Goal: Use online tool/utility: Utilize a website feature to perform a specific function

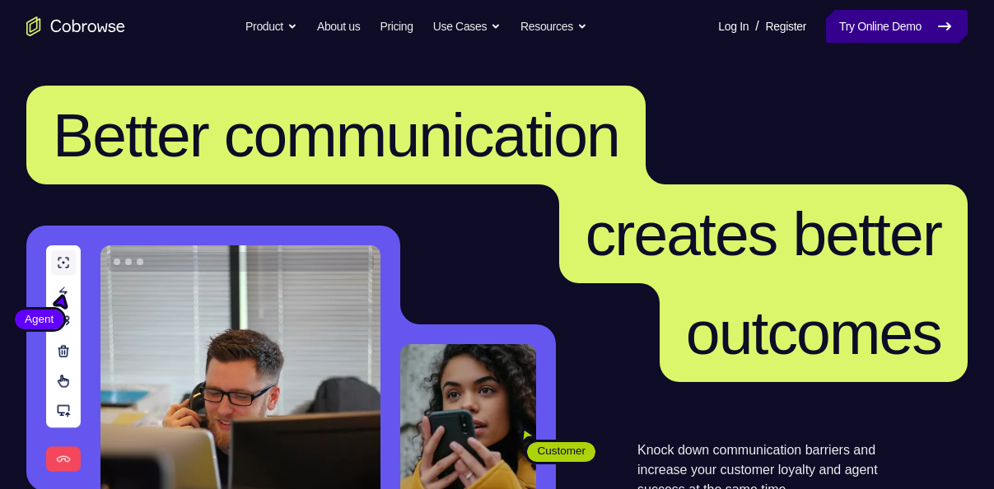
drag, startPoint x: 0, startPoint y: 0, endPoint x: 891, endPoint y: 28, distance: 891.4
click at [891, 28] on link "Try Online Demo" at bounding box center [897, 26] width 142 height 33
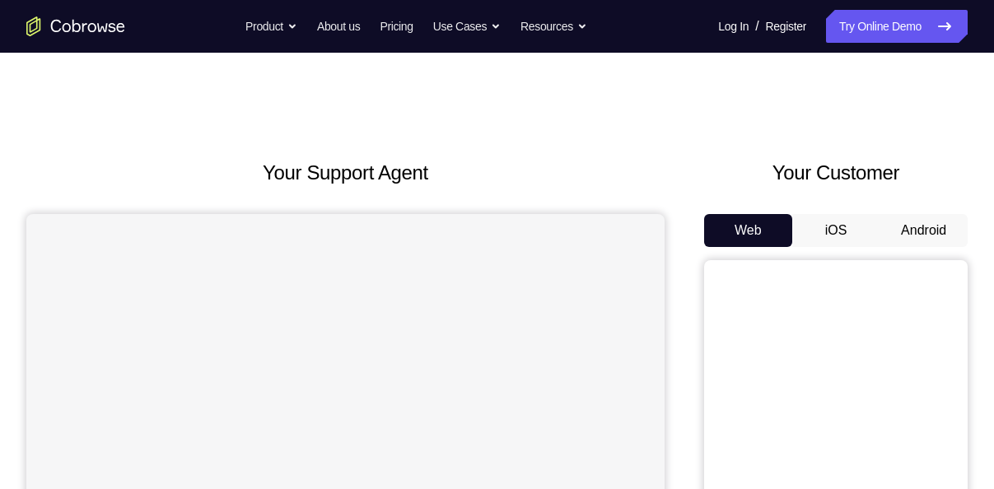
scroll to position [133, 0]
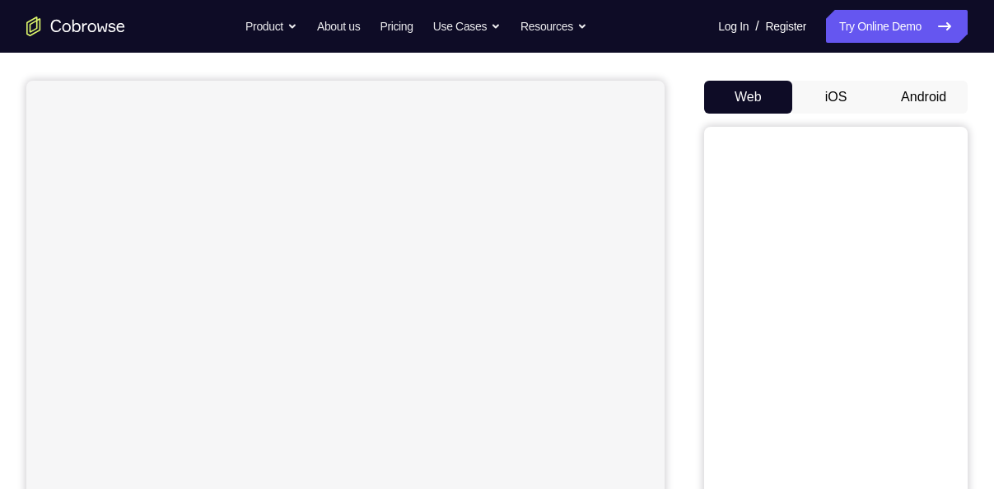
click at [929, 102] on button "Android" at bounding box center [923, 97] width 88 height 33
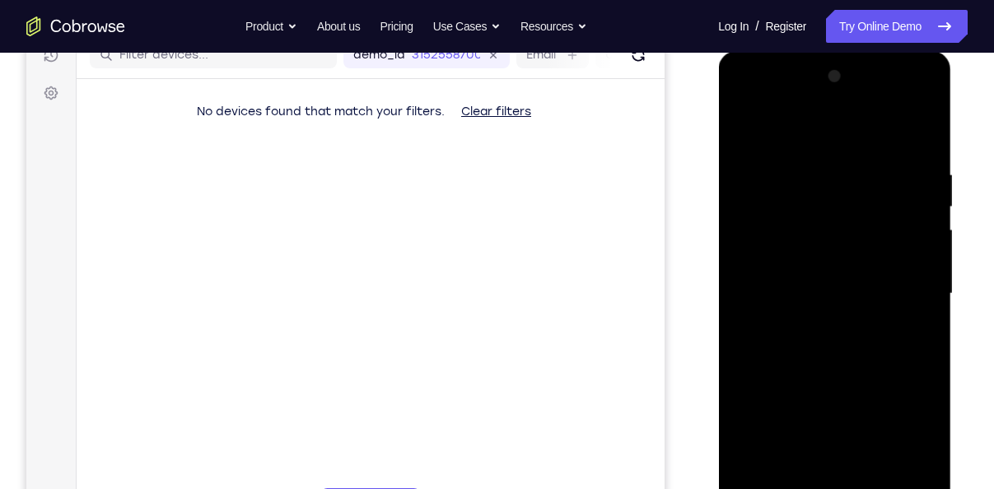
scroll to position [396, 0]
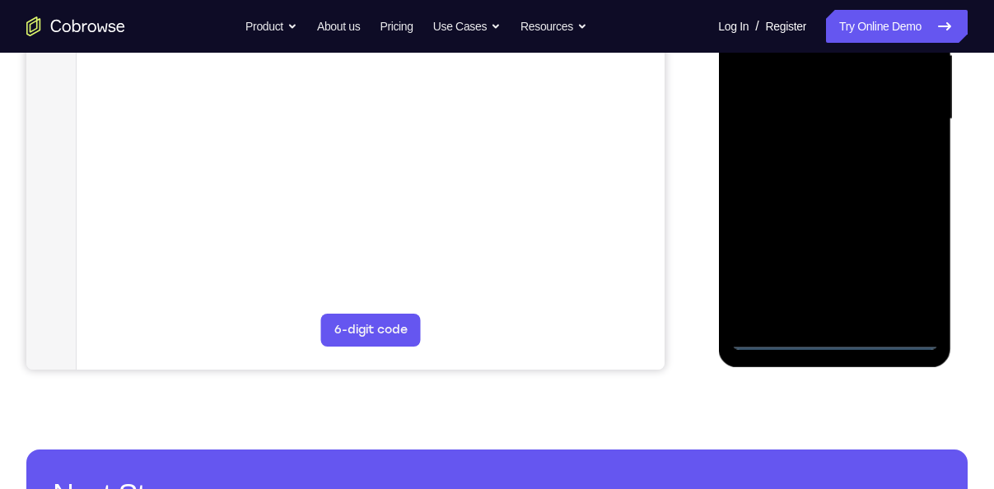
click at [829, 340] on div at bounding box center [833, 119] width 207 height 461
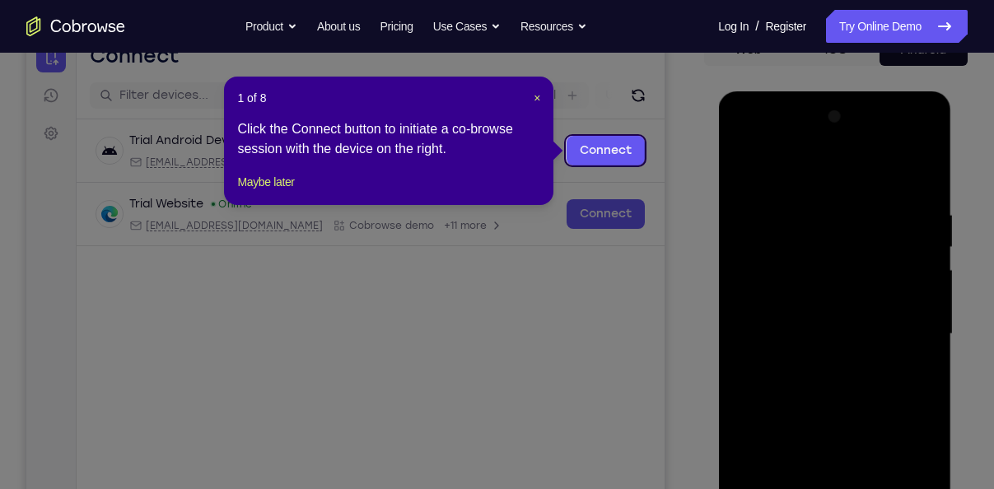
scroll to position [182, 0]
click at [535, 96] on span "×" at bounding box center [537, 97] width 7 height 13
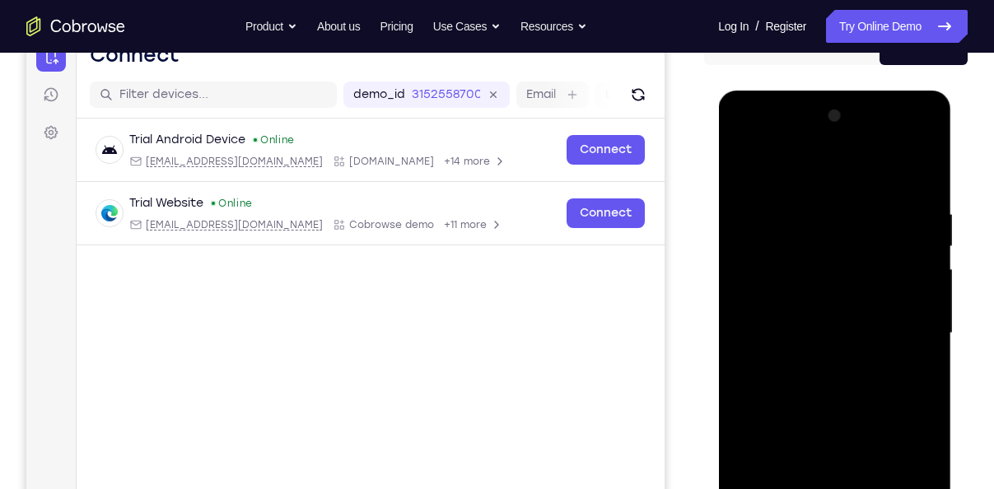
scroll to position [303, 0]
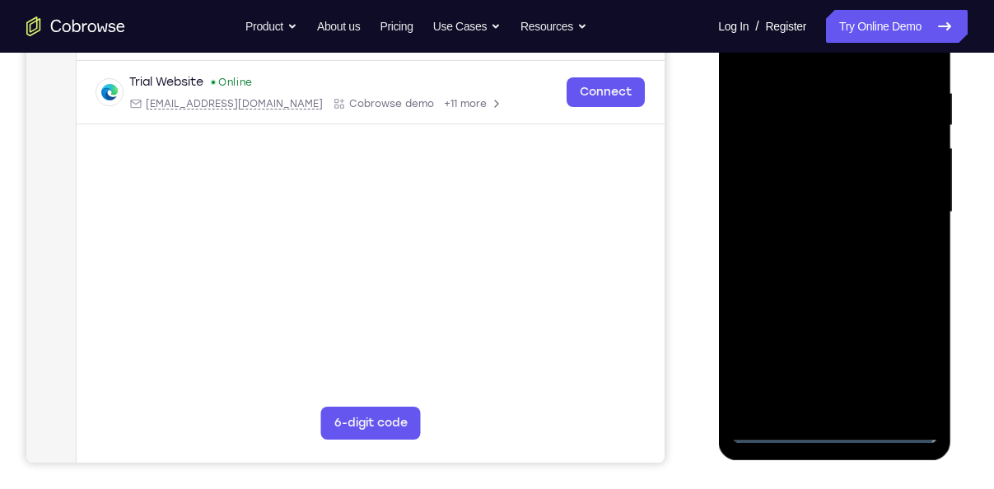
click at [909, 356] on div at bounding box center [833, 212] width 207 height 461
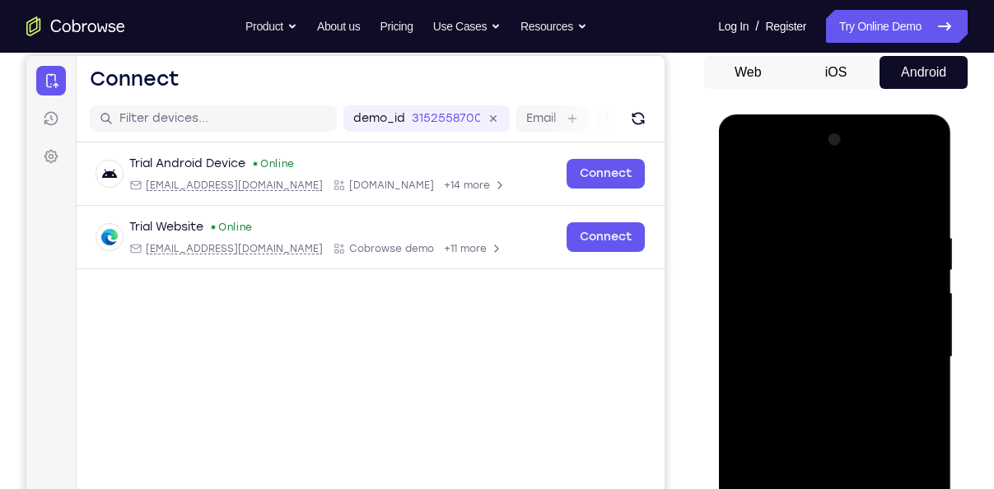
scroll to position [151, 0]
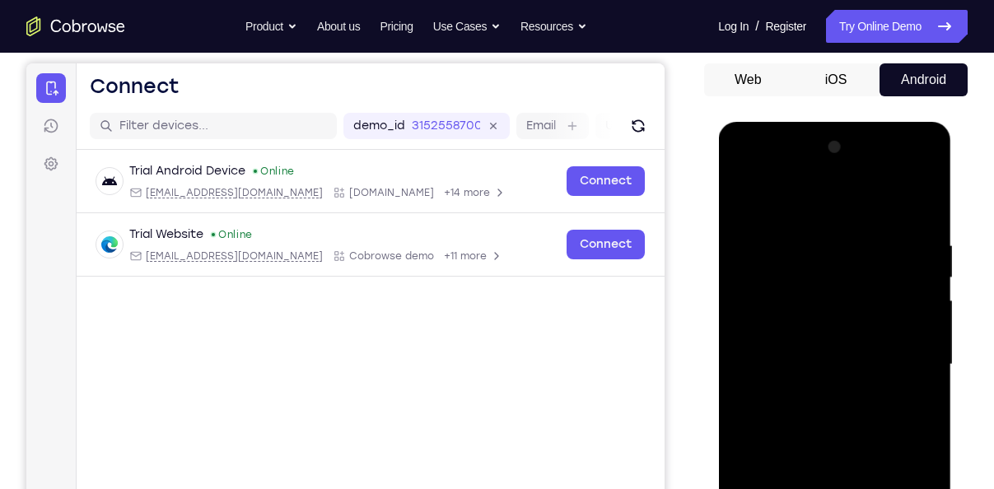
click at [743, 170] on div at bounding box center [833, 364] width 207 height 461
click at [902, 360] on div at bounding box center [833, 364] width 207 height 461
click at [814, 388] on div at bounding box center [833, 364] width 207 height 461
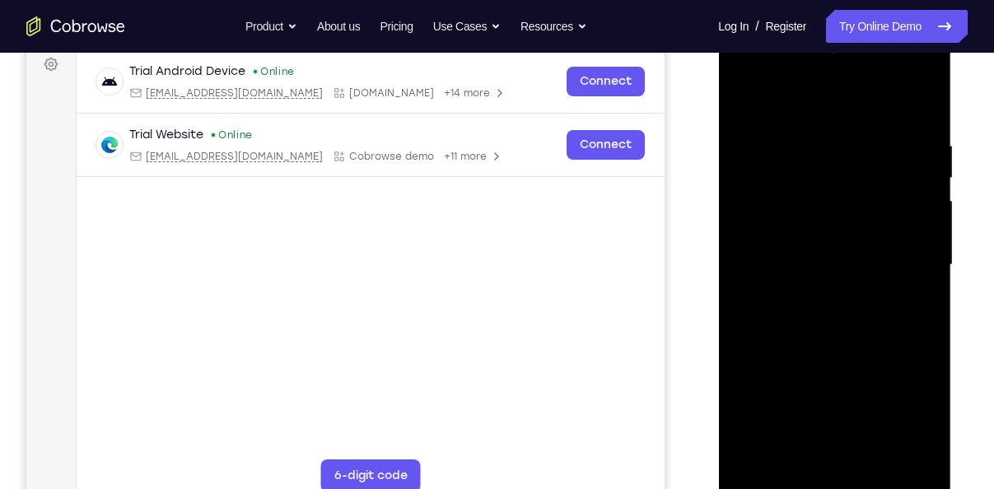
scroll to position [251, 0]
click at [822, 343] on div at bounding box center [833, 264] width 207 height 461
click at [826, 180] on div at bounding box center [833, 264] width 207 height 461
click at [870, 221] on div at bounding box center [833, 264] width 207 height 461
click at [818, 198] on div at bounding box center [833, 264] width 207 height 461
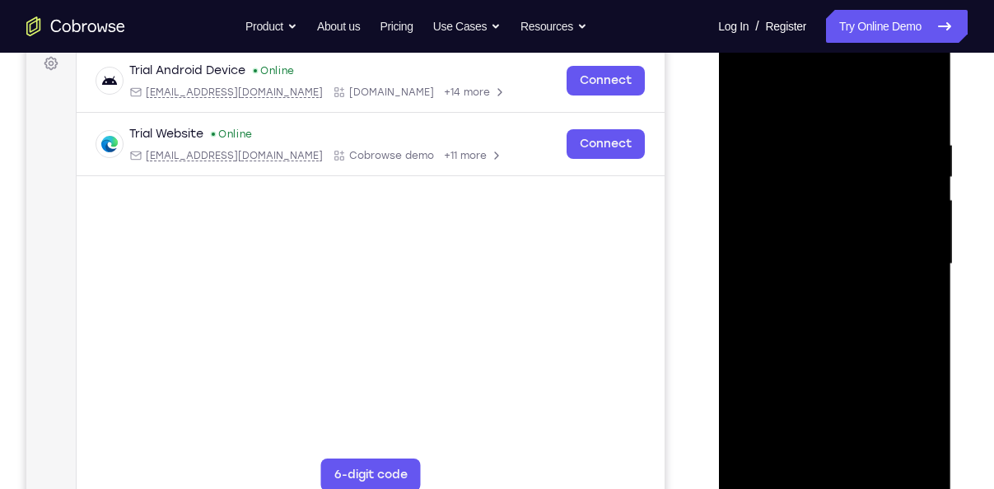
click at [812, 230] on div at bounding box center [833, 264] width 207 height 461
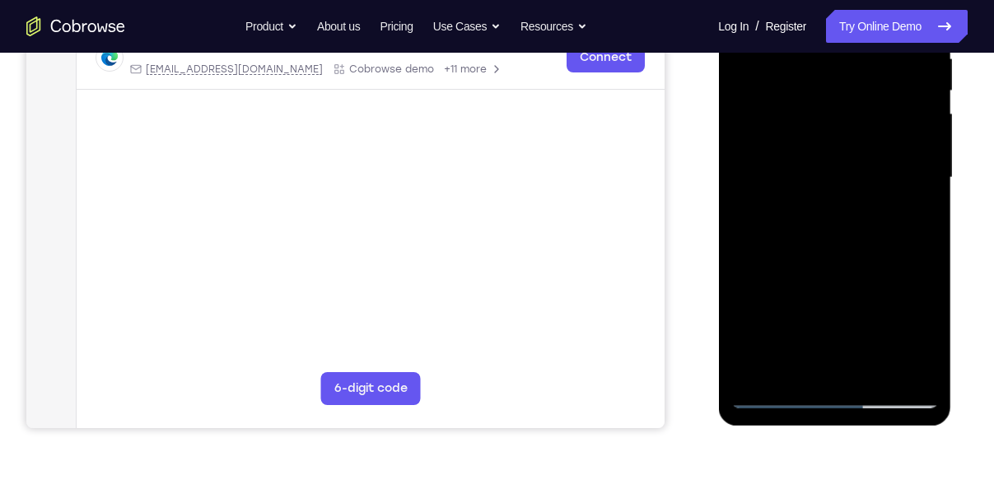
scroll to position [338, 0]
click at [776, 393] on div at bounding box center [833, 176] width 207 height 461
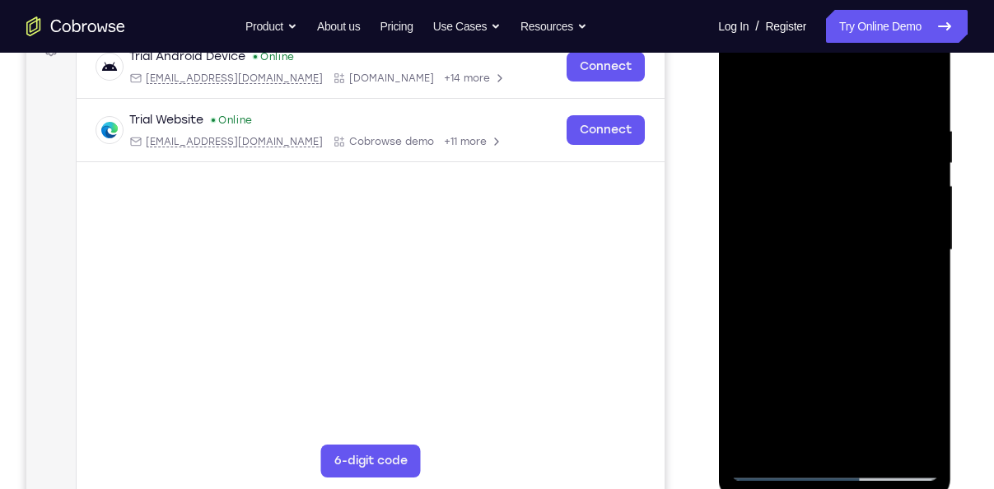
scroll to position [219, 0]
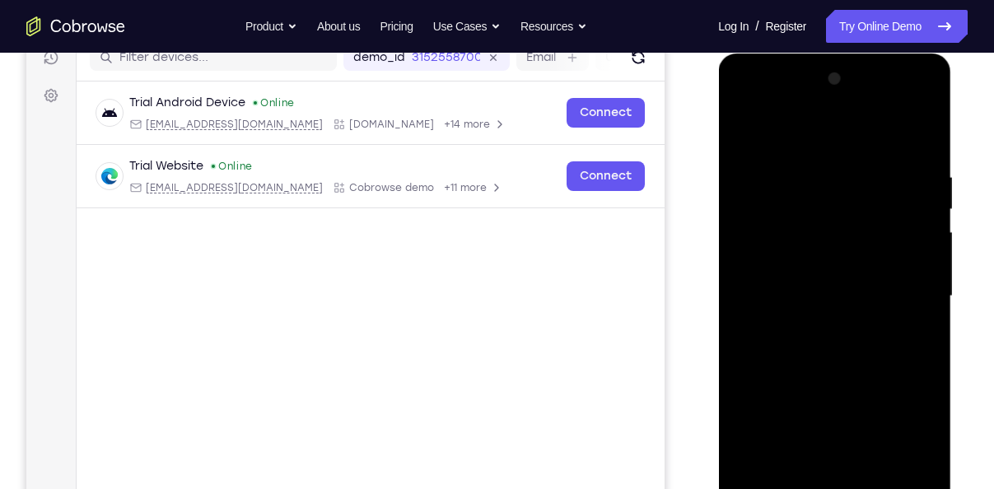
click at [739, 132] on div at bounding box center [833, 296] width 207 height 461
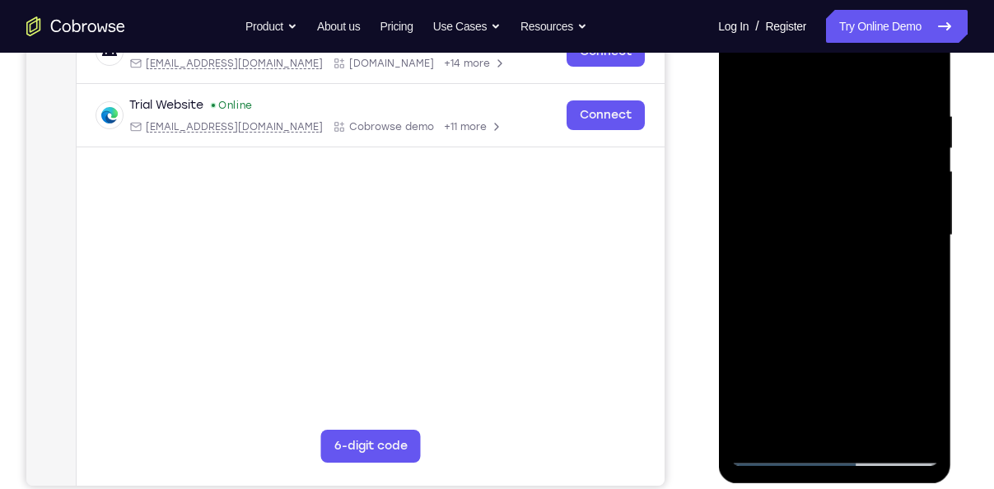
scroll to position [275, 0]
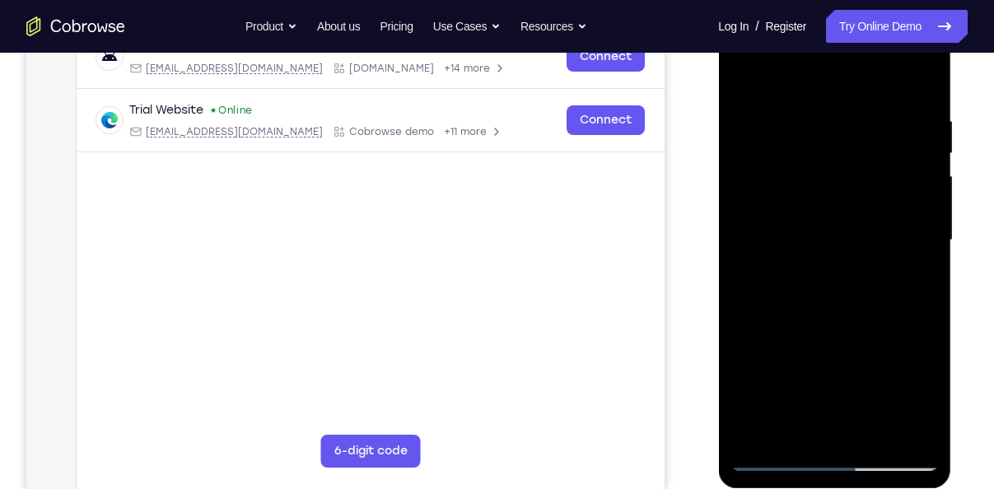
click at [741, 77] on div at bounding box center [833, 240] width 207 height 461
click at [824, 320] on div at bounding box center [833, 240] width 207 height 461
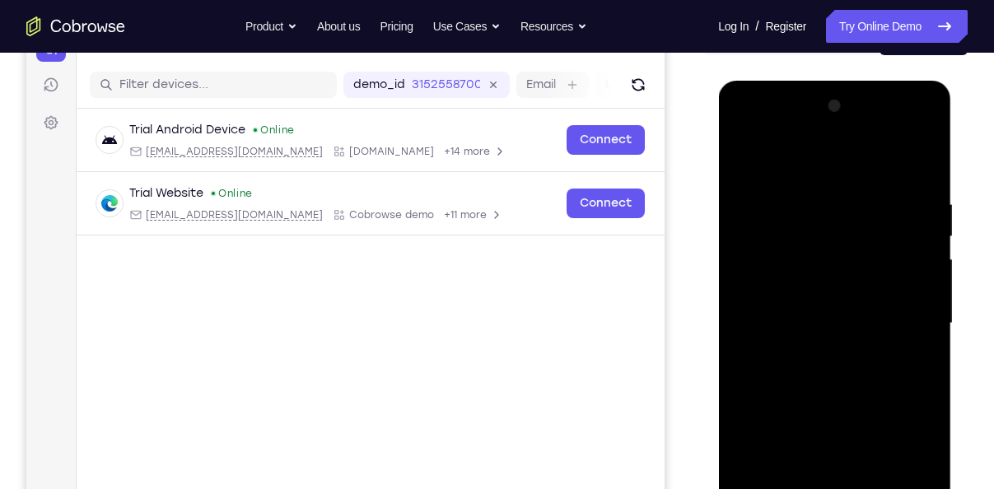
scroll to position [191, 0]
click at [827, 242] on div at bounding box center [833, 324] width 207 height 461
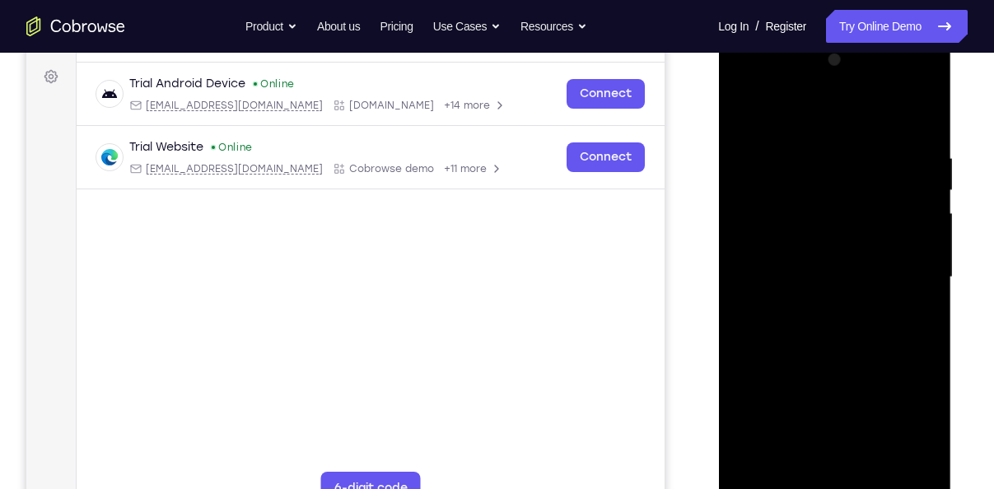
scroll to position [316, 0]
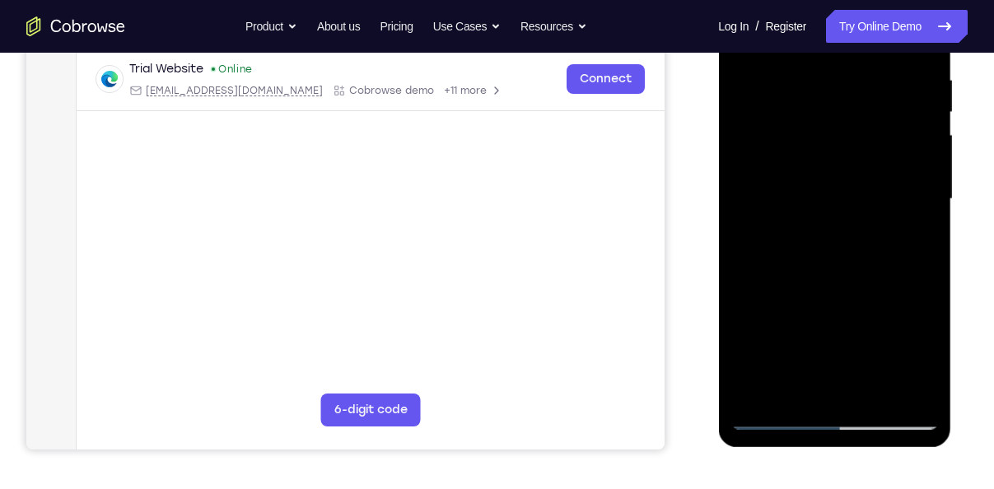
click at [837, 151] on div at bounding box center [833, 199] width 207 height 461
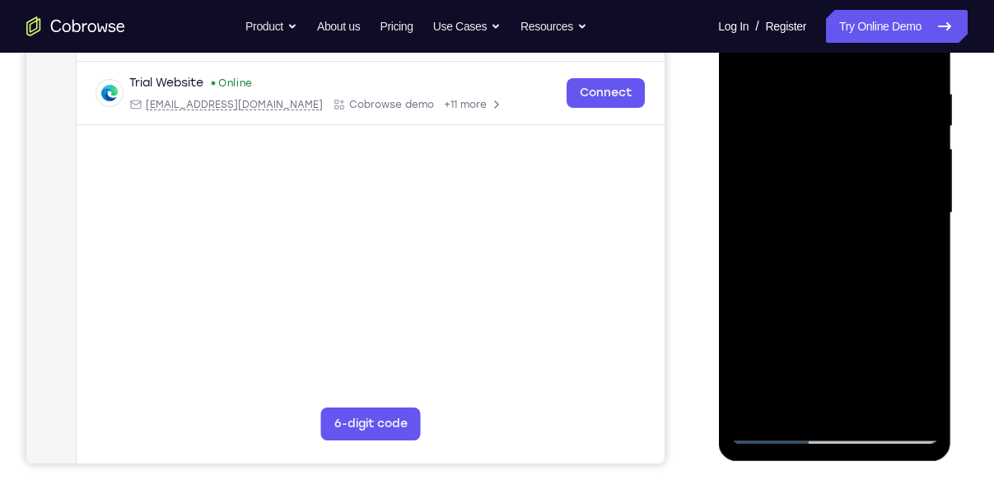
click at [815, 151] on div at bounding box center [833, 213] width 207 height 461
click at [817, 146] on div at bounding box center [833, 213] width 207 height 461
click at [823, 138] on div at bounding box center [833, 213] width 207 height 461
click at [803, 138] on div at bounding box center [833, 213] width 207 height 461
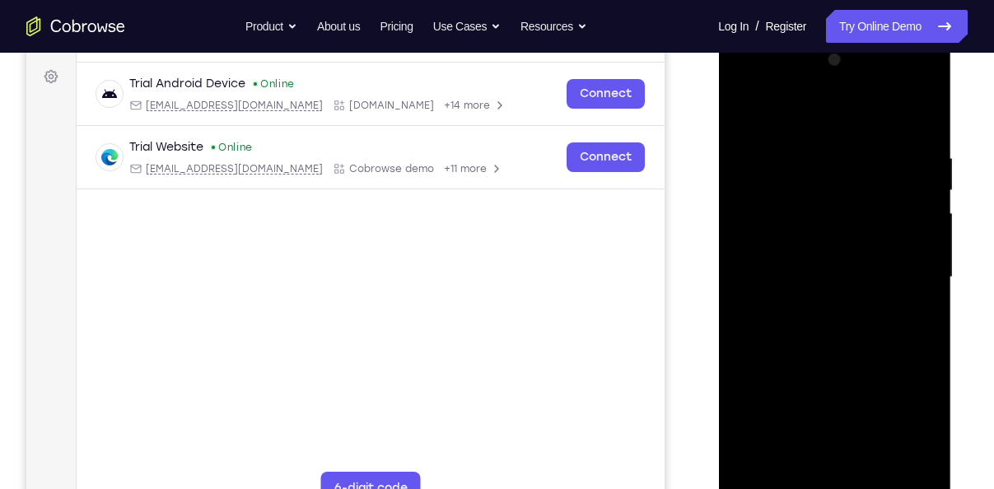
scroll to position [235, 0]
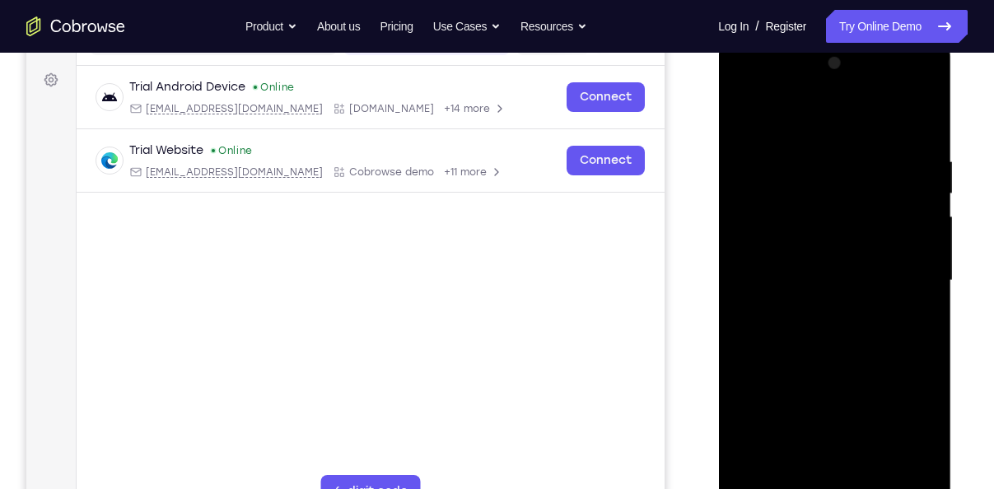
click at [811, 201] on div at bounding box center [833, 280] width 207 height 461
click at [817, 252] on div at bounding box center [833, 280] width 207 height 461
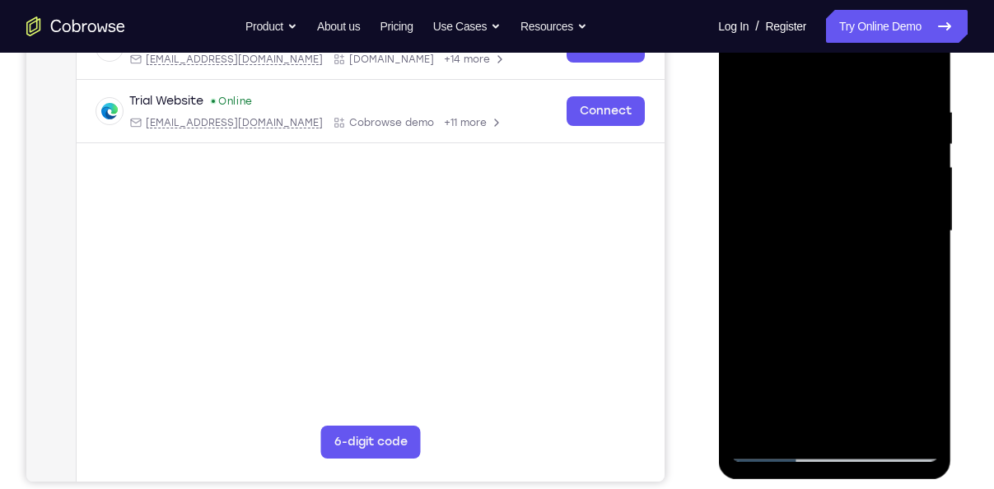
scroll to position [287, 0]
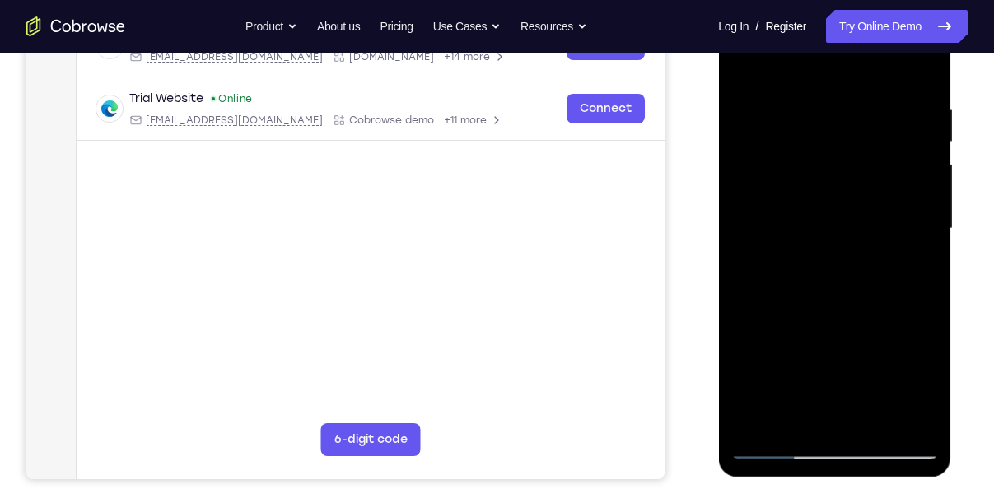
click at [753, 420] on div at bounding box center [833, 228] width 207 height 461
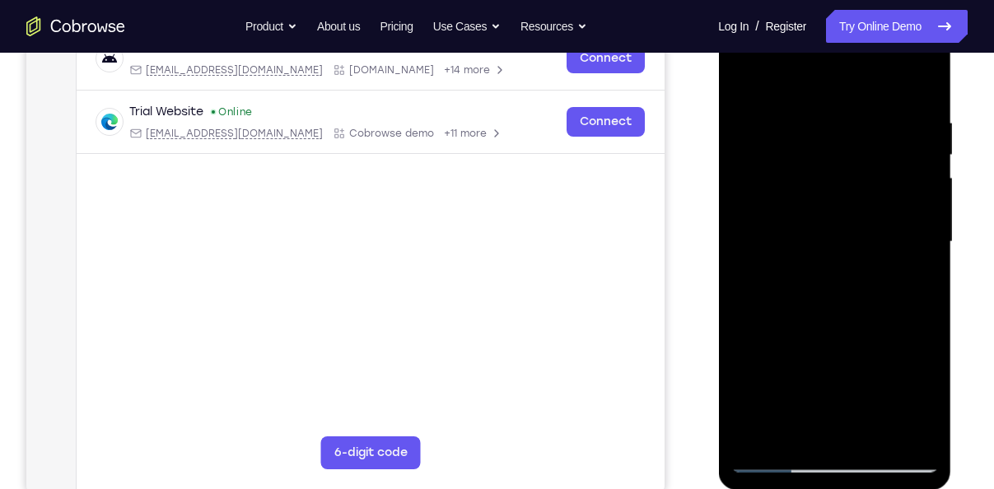
click at [795, 435] on div at bounding box center [833, 242] width 207 height 461
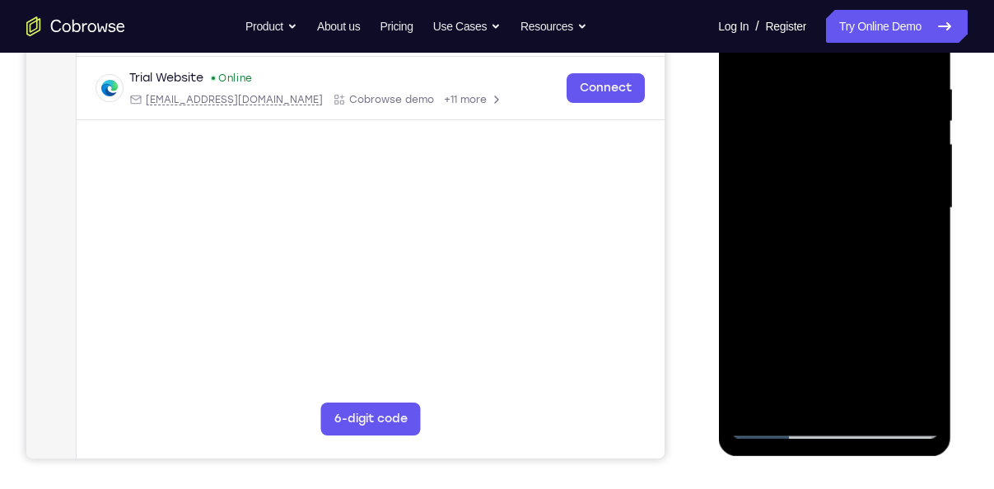
scroll to position [311, 0]
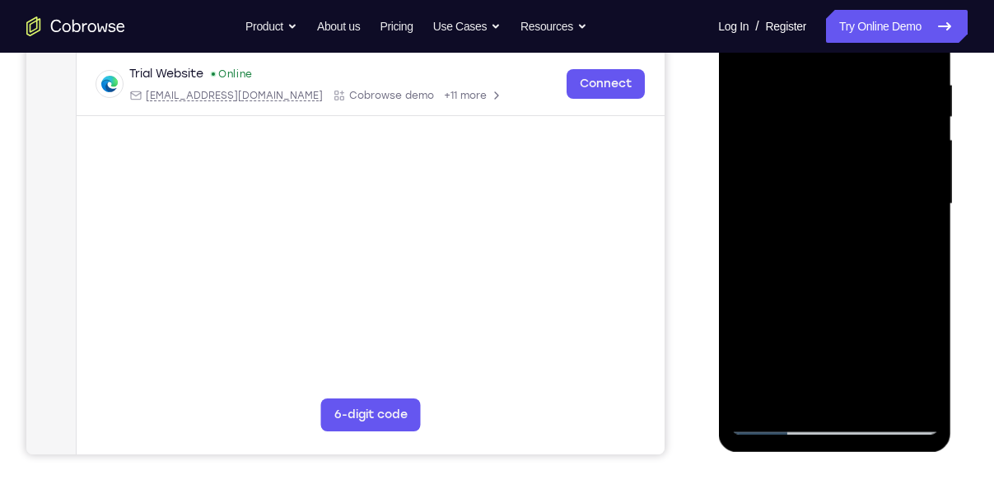
click at [801, 210] on div at bounding box center [833, 204] width 207 height 461
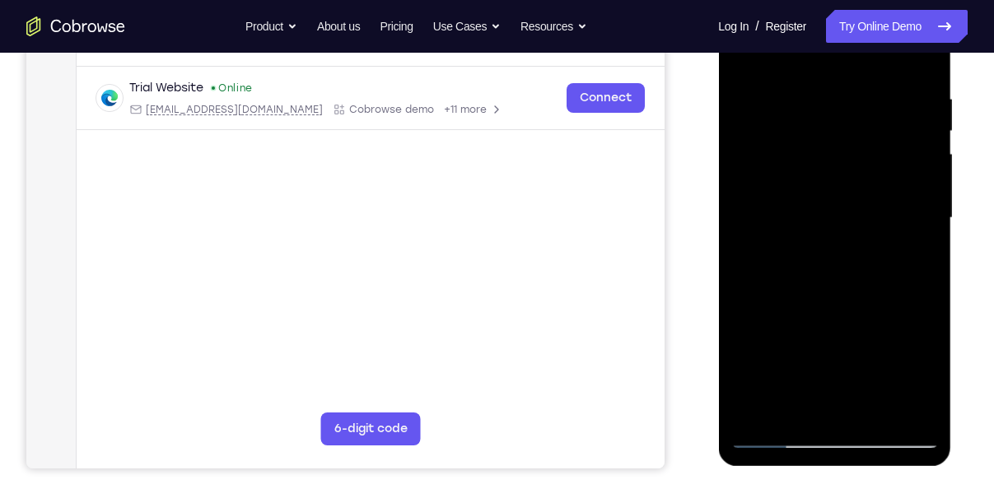
scroll to position [296, 0]
click at [811, 316] on div at bounding box center [833, 218] width 207 height 461
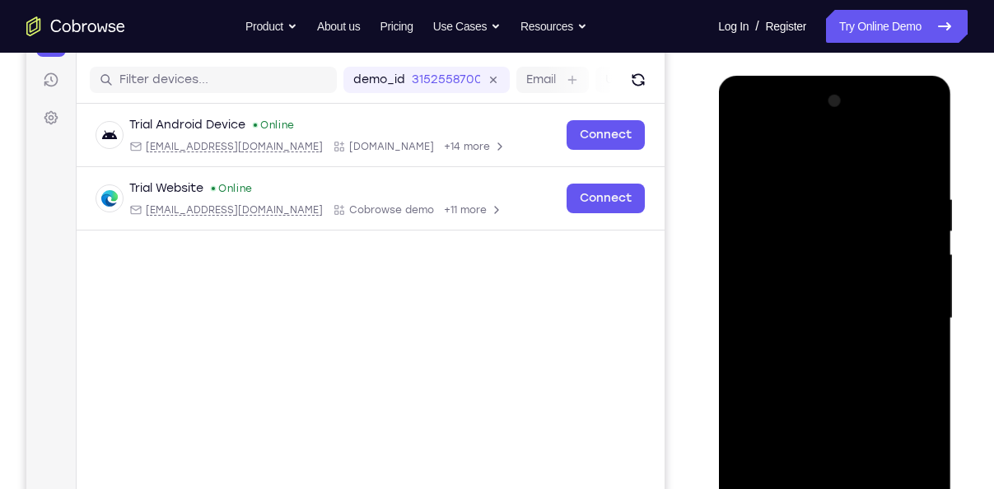
scroll to position [191, 0]
